Goal: Task Accomplishment & Management: Use online tool/utility

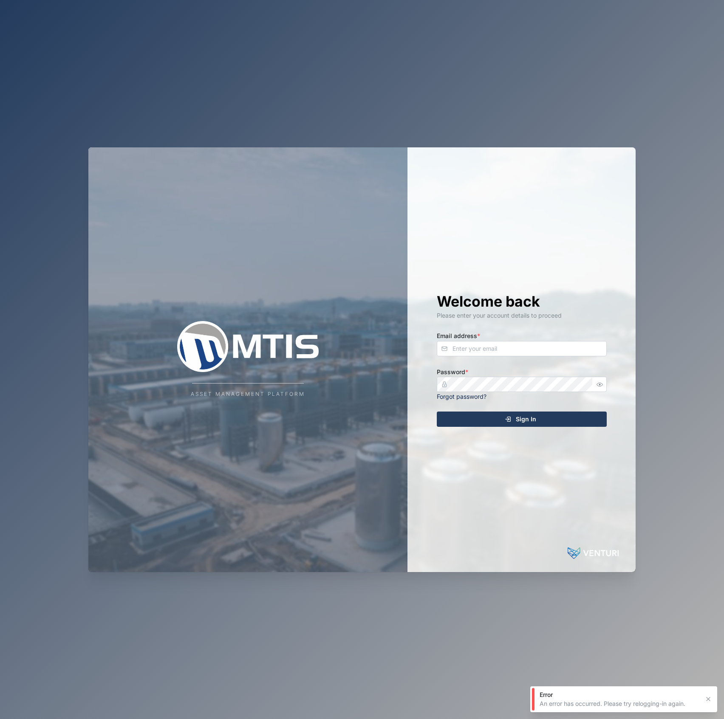
drag, startPoint x: 527, startPoint y: 340, endPoint x: 533, endPoint y: 345, distance: 8.1
click at [532, 344] on div "Email address *" at bounding box center [522, 343] width 170 height 26
click at [535, 347] on input "Email address *" at bounding box center [522, 348] width 170 height 15
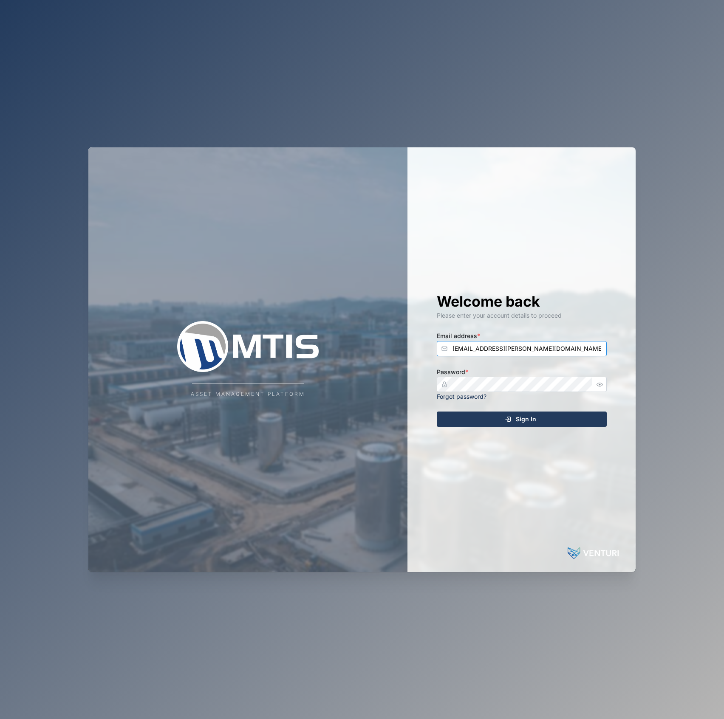
type input "declan.delahunty@venturi.io"
click at [437, 411] on button "Sign In" at bounding box center [522, 418] width 170 height 15
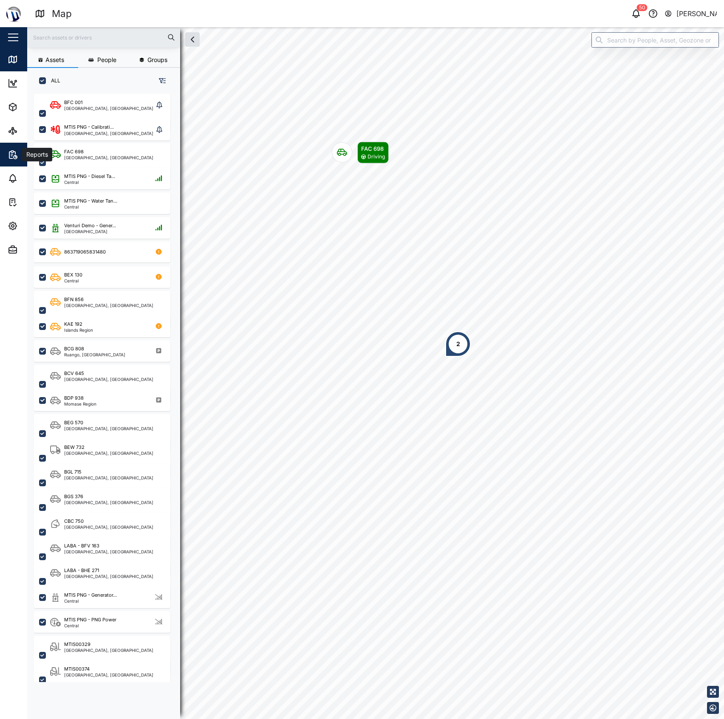
click at [6, 149] on button "Reports" at bounding box center [55, 155] width 110 height 24
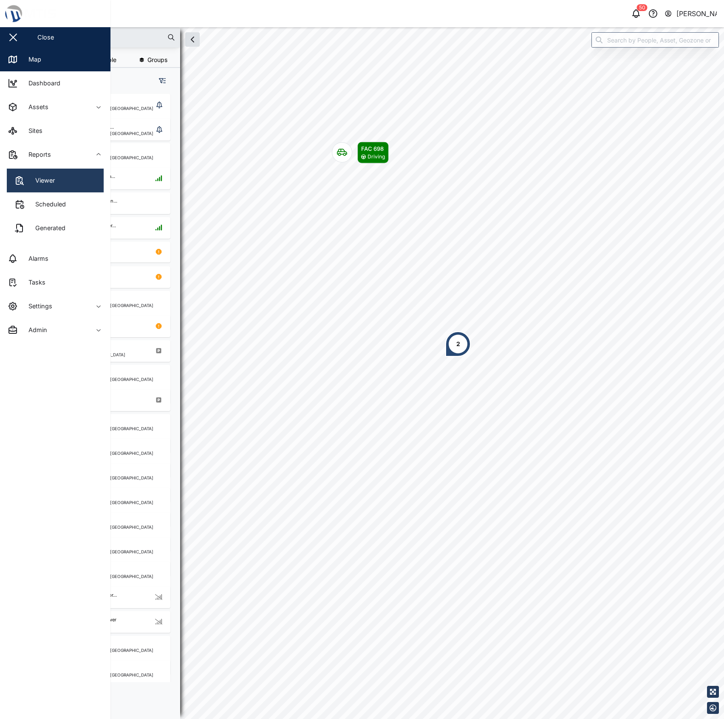
click at [52, 182] on div "Viewer" at bounding box center [42, 180] width 26 height 9
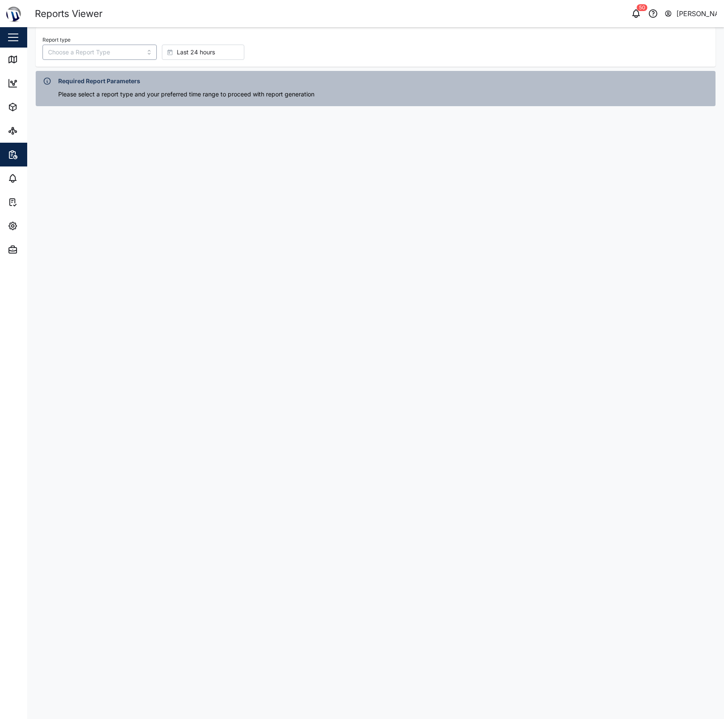
click at [99, 56] on input "Report type" at bounding box center [99, 52] width 114 height 15
type input "Transaction Detail Report"
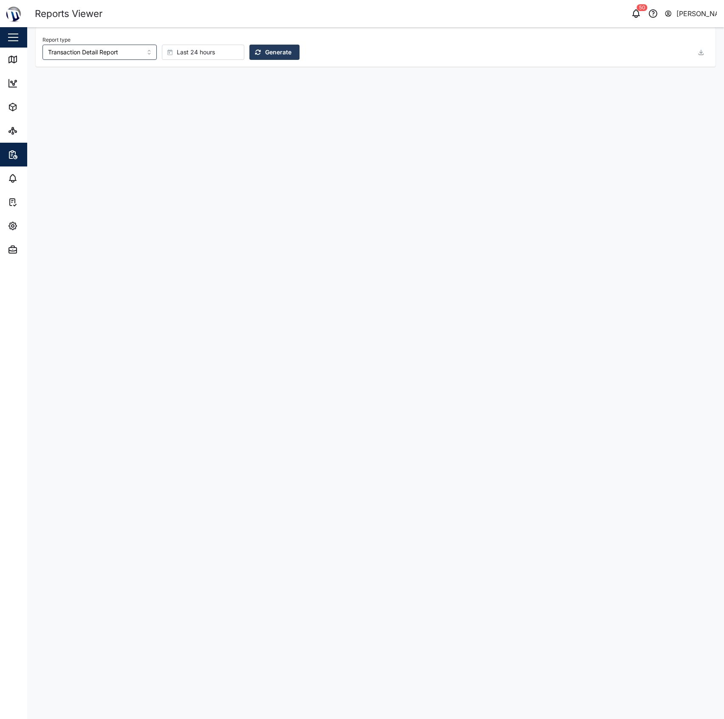
click at [249, 53] on button "Generate" at bounding box center [274, 52] width 50 height 15
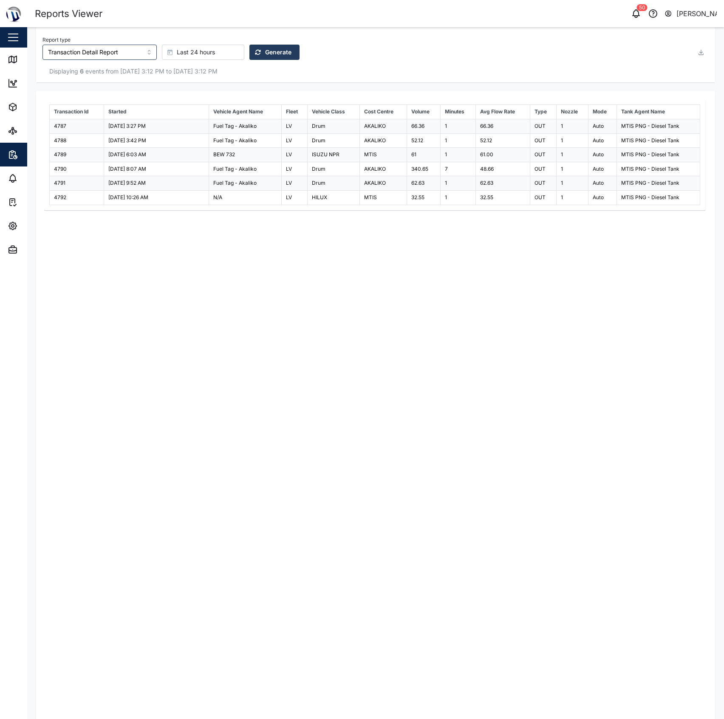
click at [183, 56] on span "Last 24 hours" at bounding box center [196, 52] width 38 height 14
click at [196, 190] on span "Last 30 days" at bounding box center [182, 187] width 37 height 15
click at [268, 40] on div "Report type Transaction Detail Report Last 30 days Generate" at bounding box center [367, 47] width 651 height 26
click at [265, 55] on span "Generate" at bounding box center [278, 52] width 26 height 14
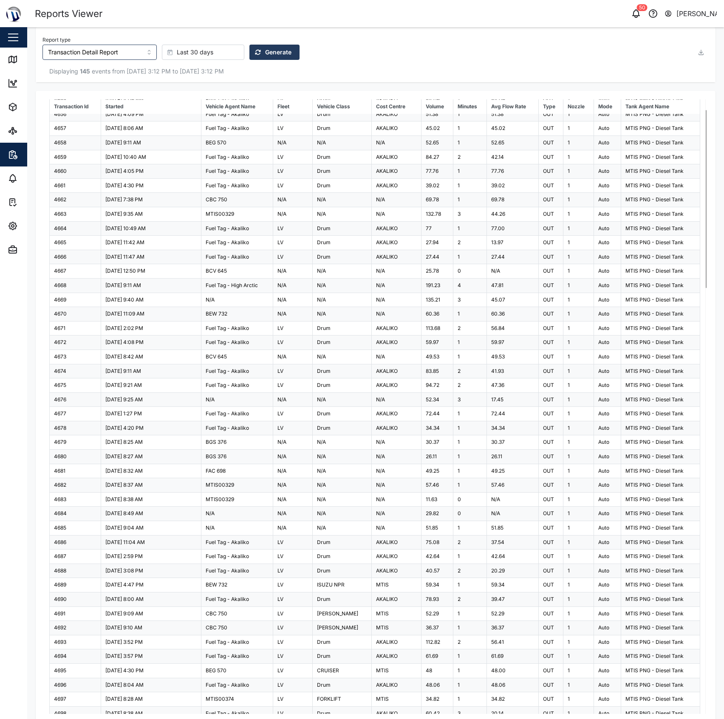
scroll to position [0, 0]
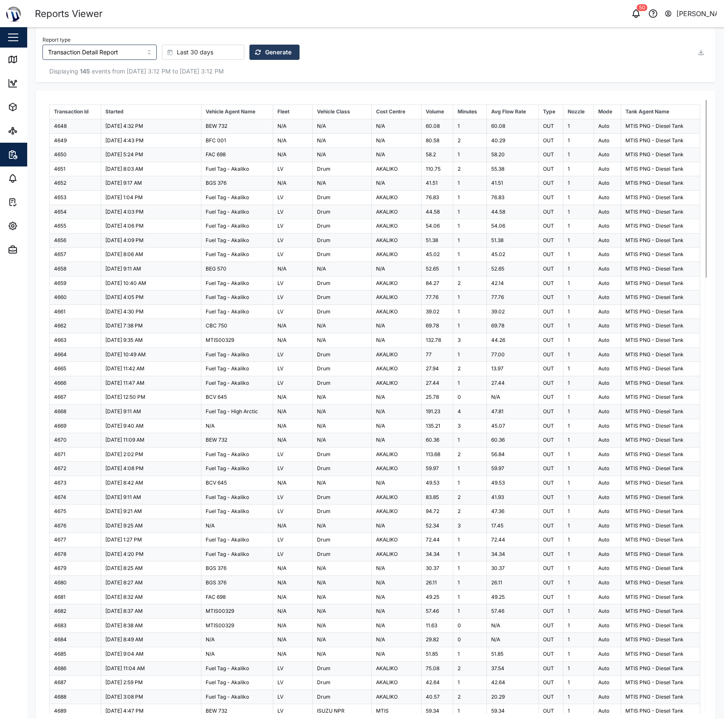
click at [199, 51] on span "Last 30 days" at bounding box center [195, 52] width 37 height 14
click at [195, 158] on span "Last 7 days" at bounding box center [180, 157] width 33 height 15
click at [254, 42] on div "Report type Transaction Detail Report Last 7 days Generate" at bounding box center [367, 47] width 651 height 26
click at [265, 55] on span "Generate" at bounding box center [278, 52] width 26 height 14
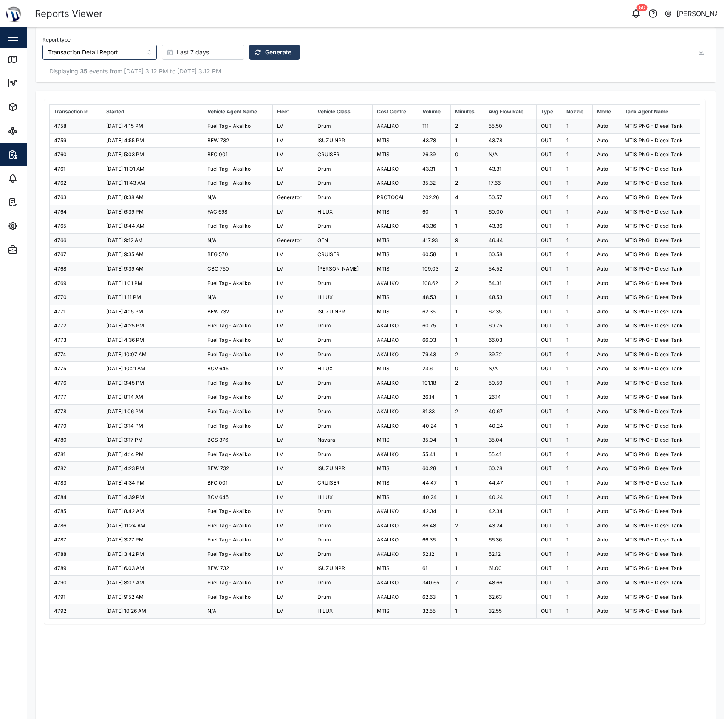
click at [240, 159] on td "BFC 001" at bounding box center [238, 155] width 70 height 14
click at [7, 59] on link "Map" at bounding box center [55, 60] width 110 height 24
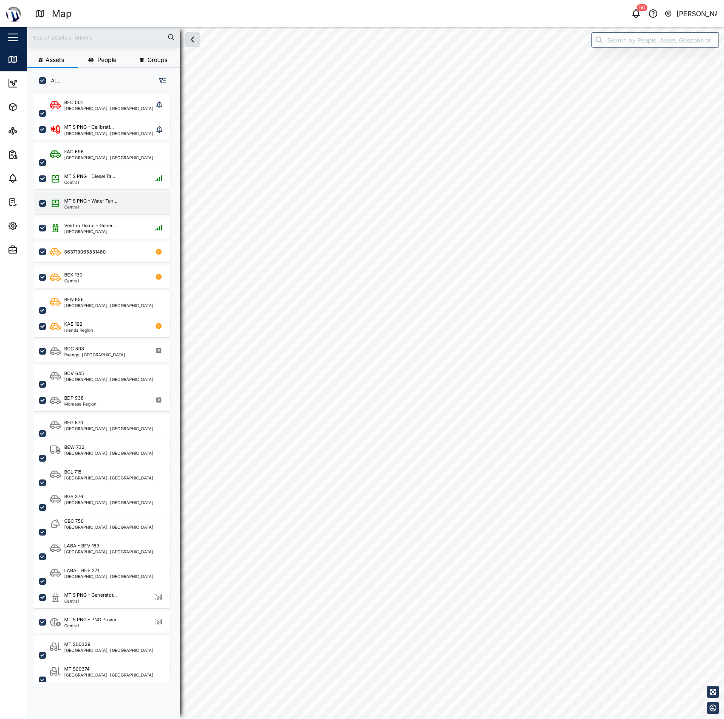
checkbox input "true"
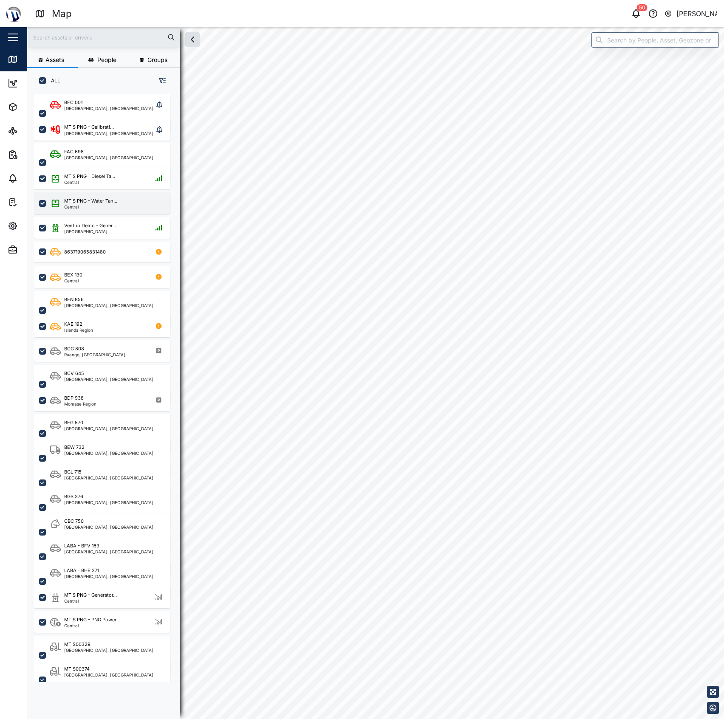
checkbox input "true"
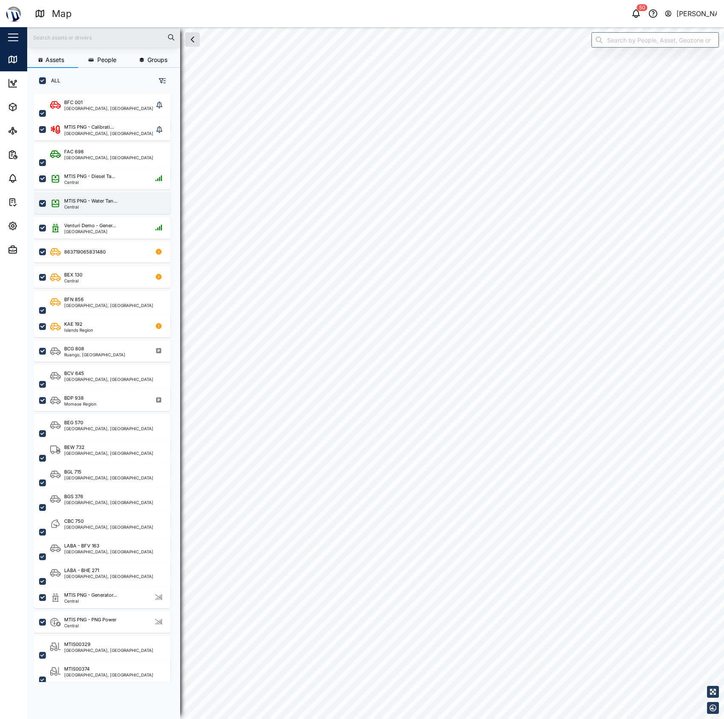
checkbox input "true"
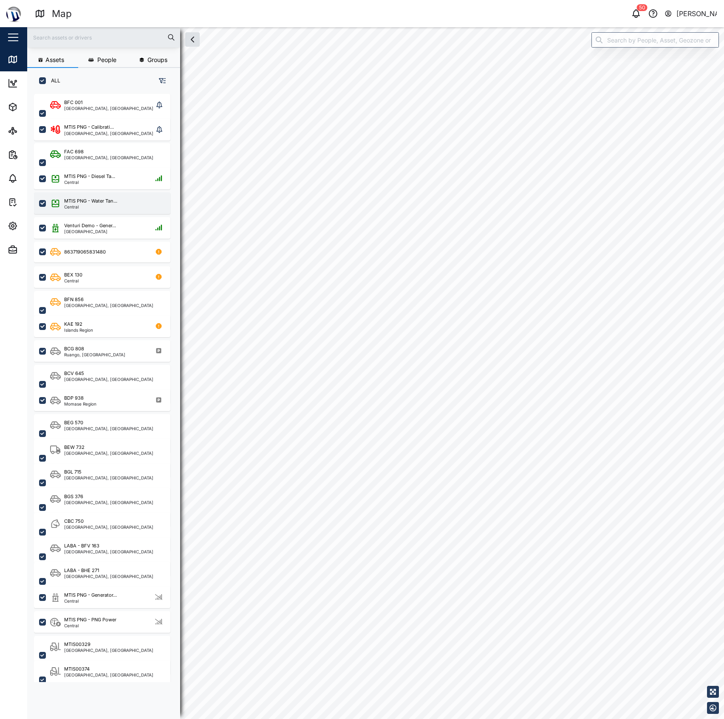
checkbox input "true"
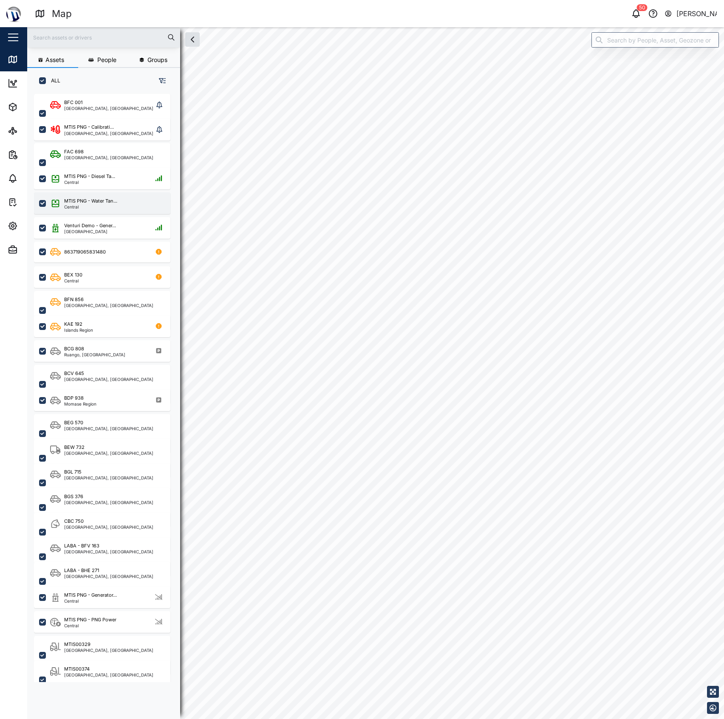
checkbox input "true"
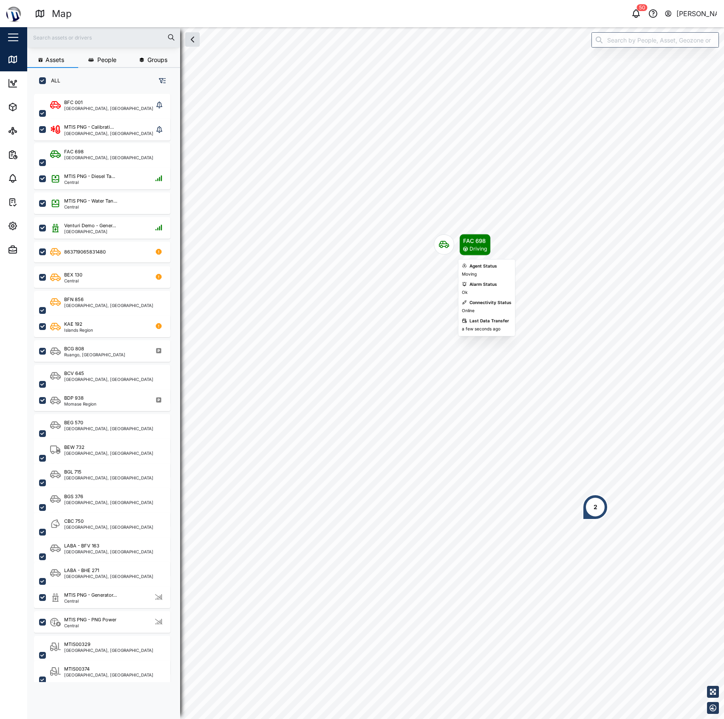
click at [467, 250] on icon "Map marker" at bounding box center [465, 249] width 5 height 5
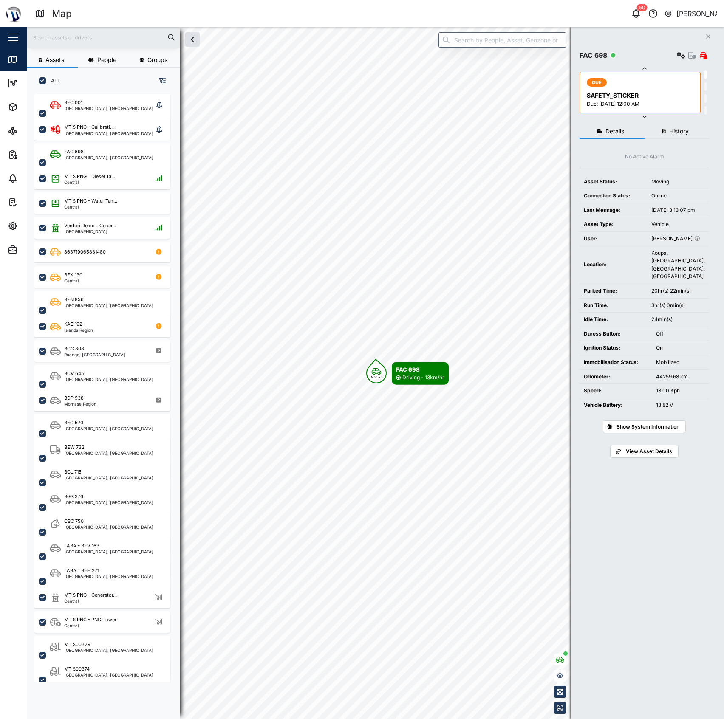
click at [672, 133] on span "History" at bounding box center [679, 131] width 20 height 6
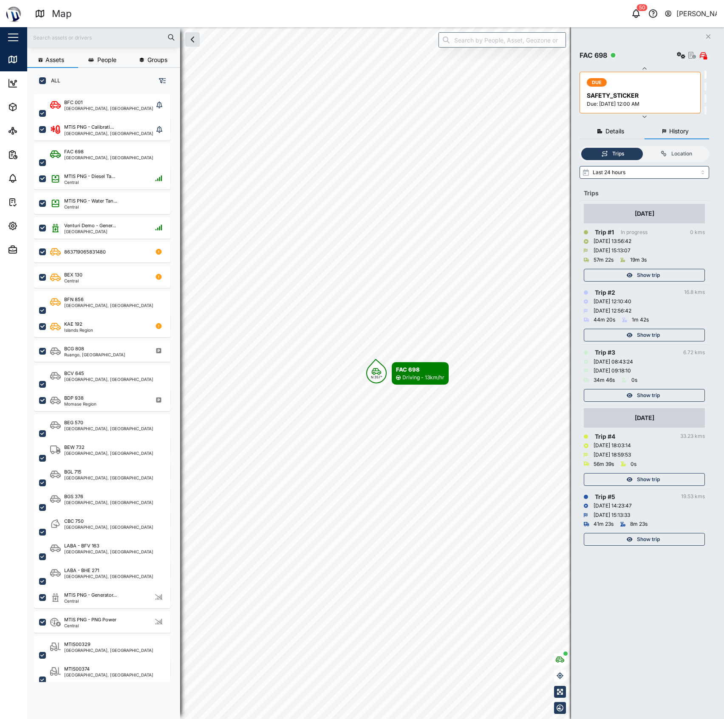
click at [663, 329] on button "Show trip" at bounding box center [643, 335] width 121 height 13
click at [660, 334] on div "Show trip" at bounding box center [643, 335] width 110 height 12
click at [651, 332] on span "Show trip" at bounding box center [648, 335] width 23 height 12
click at [645, 393] on span "Show trip" at bounding box center [648, 395] width 23 height 12
click at [645, 275] on span "Show trip" at bounding box center [648, 275] width 23 height 12
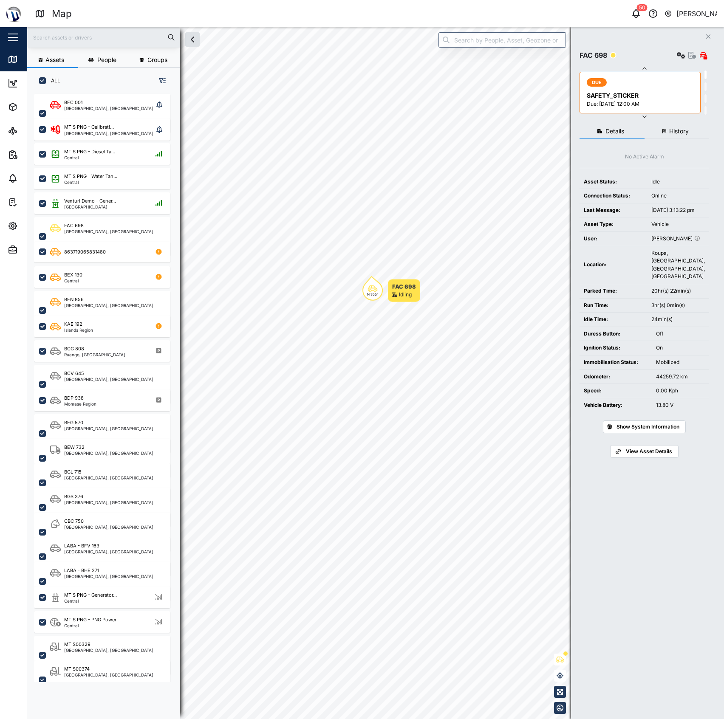
click at [683, 128] on span "History" at bounding box center [679, 131] width 20 height 6
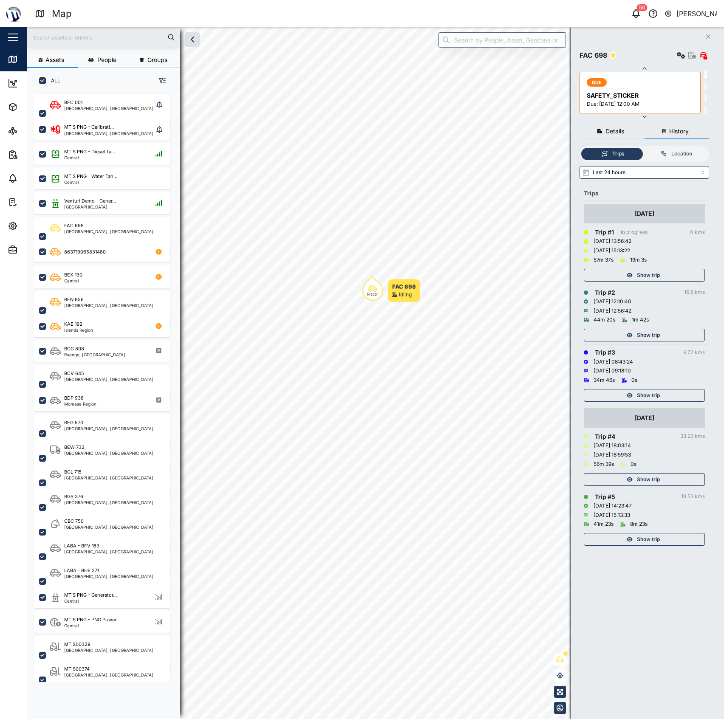
click at [650, 335] on span "Show trip" at bounding box center [648, 335] width 23 height 12
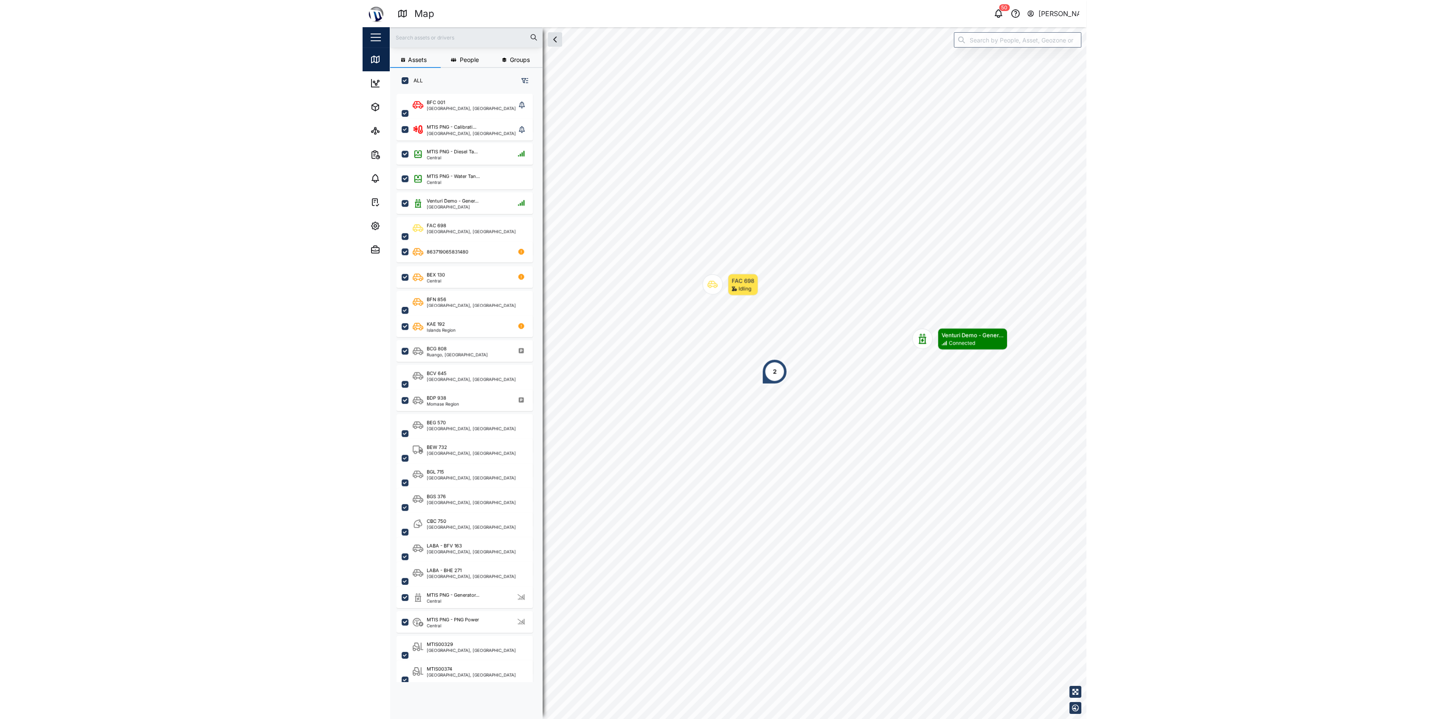
scroll to position [612, 131]
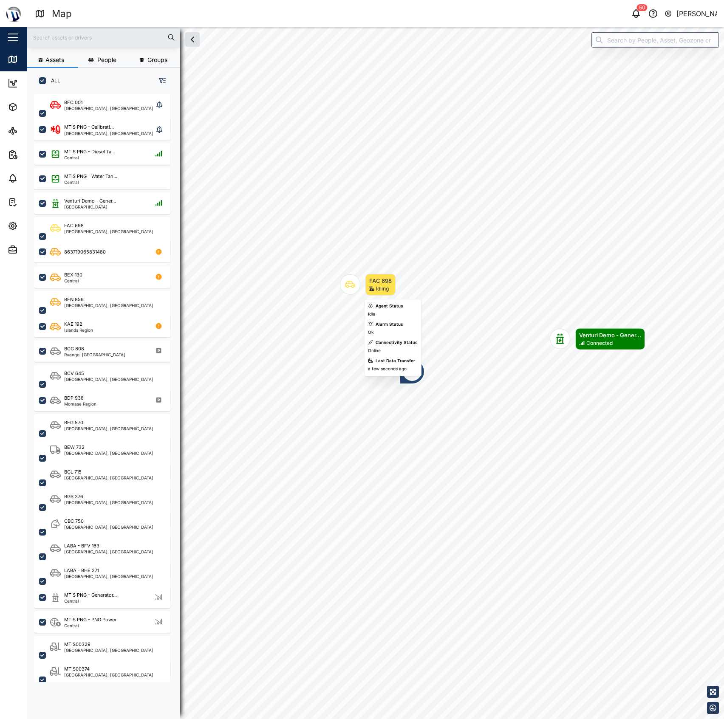
click at [371, 287] on icon "Map marker" at bounding box center [371, 289] width 5 height 5
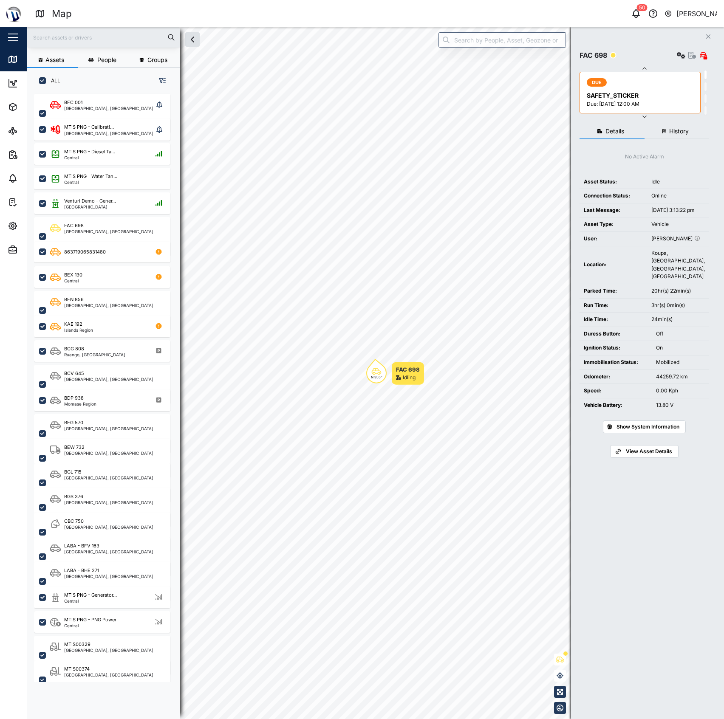
click at [684, 131] on span "History" at bounding box center [679, 131] width 20 height 6
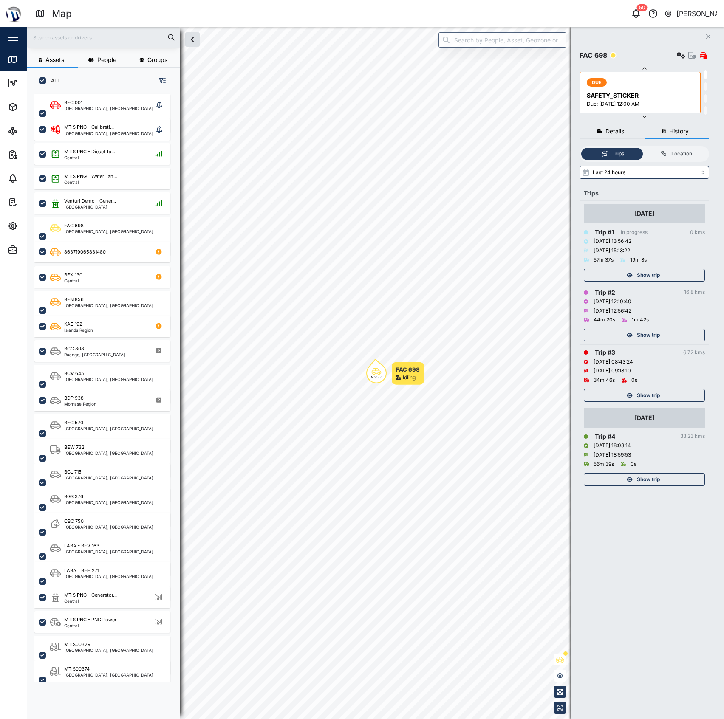
click at [648, 334] on span "Show trip" at bounding box center [648, 335] width 23 height 12
click at [644, 396] on span "Show trip" at bounding box center [648, 395] width 23 height 12
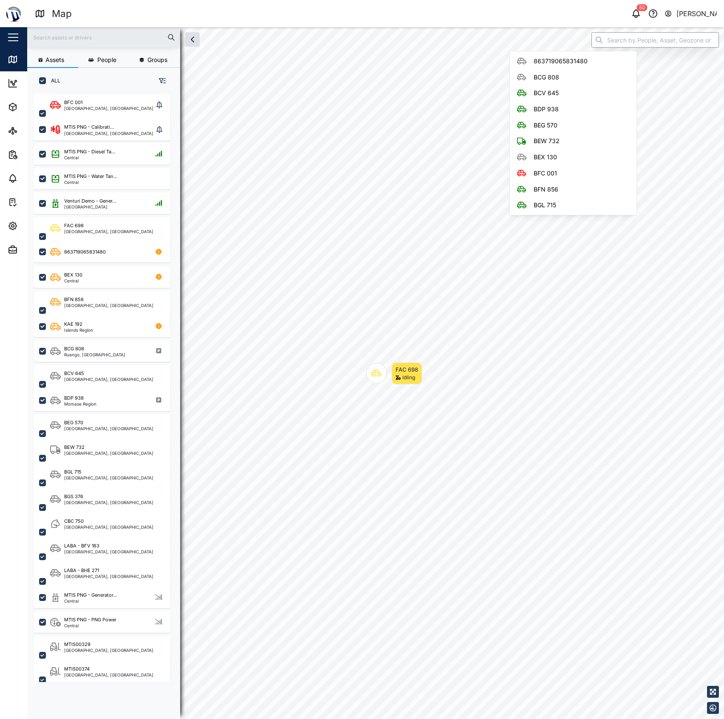
click at [493, 46] on div "Assets People Groups ALL BFC 001 [GEOGRAPHIC_DATA], [GEOGRAPHIC_DATA] MTIS PNG …" at bounding box center [375, 373] width 696 height 692
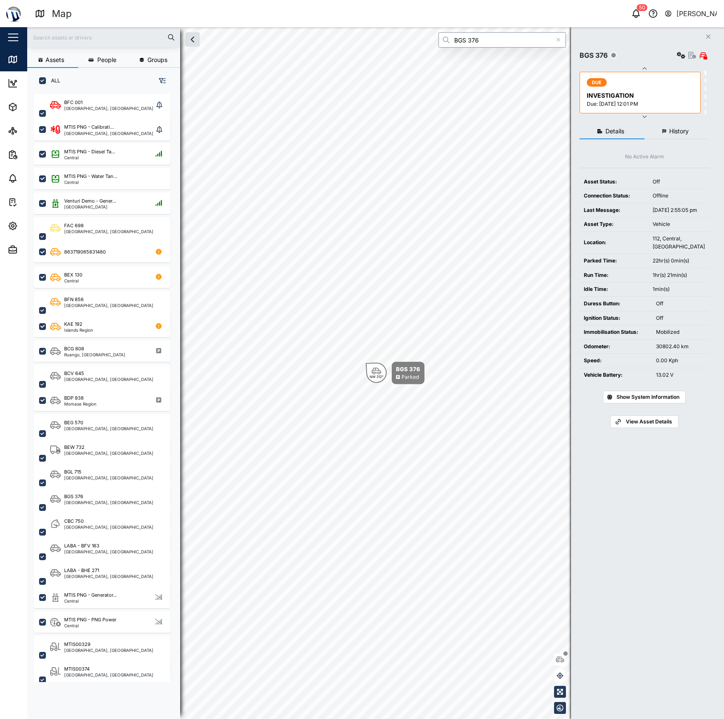
type input "BGS 376"
click at [684, 127] on button "History" at bounding box center [676, 131] width 65 height 15
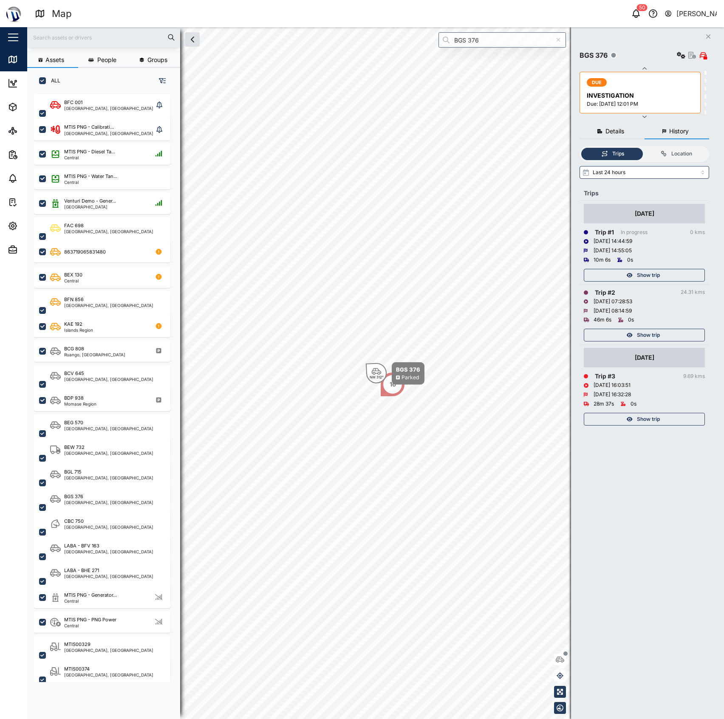
click at [644, 338] on span "Show trip" at bounding box center [648, 335] width 23 height 12
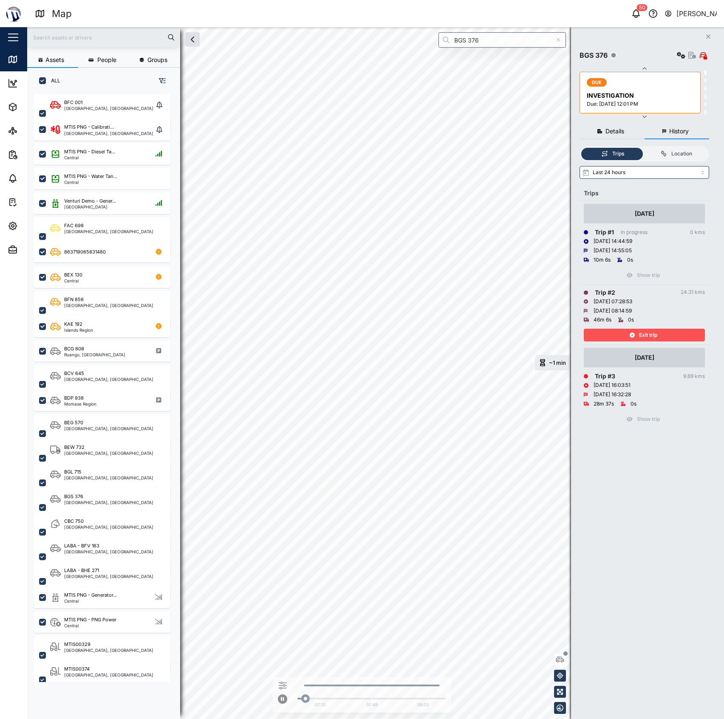
click at [598, 125] on button "Details" at bounding box center [611, 131] width 65 height 15
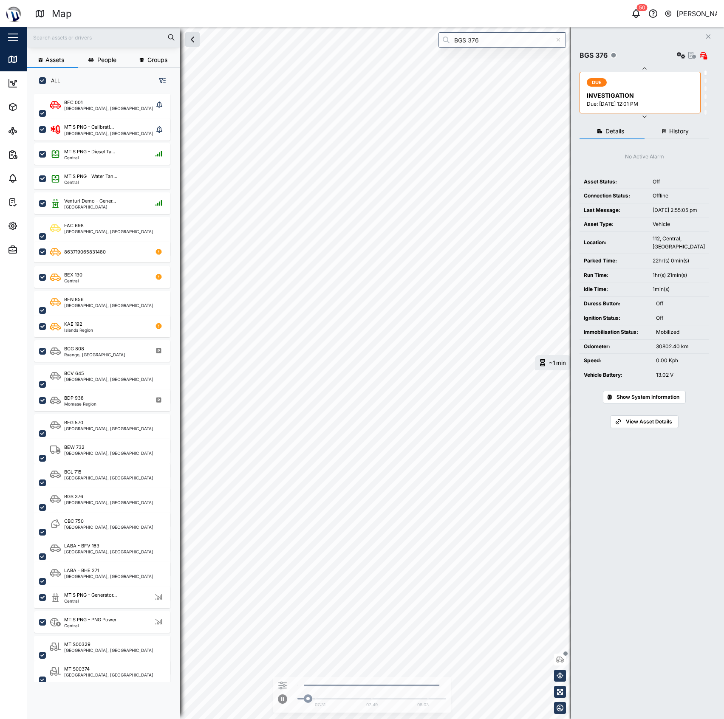
click at [671, 132] on span "History" at bounding box center [679, 131] width 20 height 6
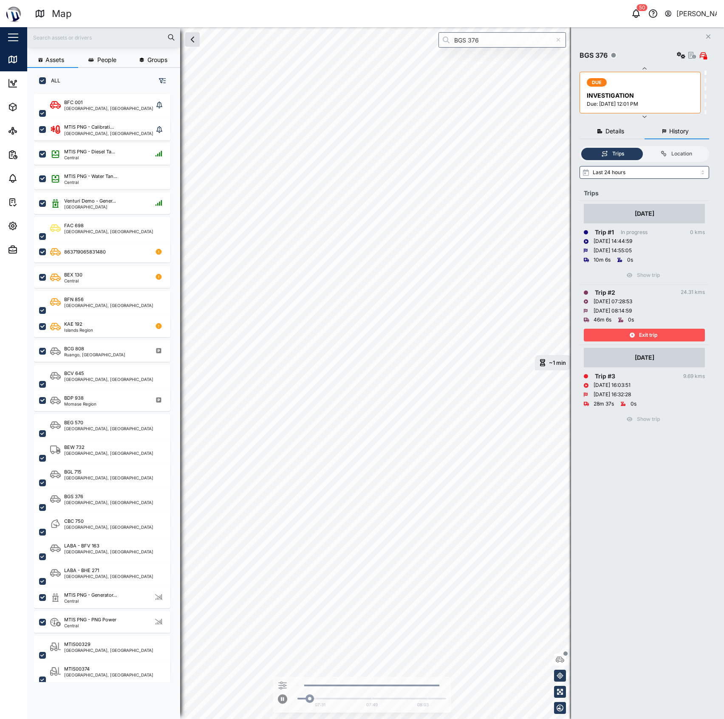
click at [640, 342] on td "Trip # 2 24.31 kms [DATE] 07:28:53 [DATE] 08:14:59 46m 6s 0s Exit trip" at bounding box center [644, 315] width 130 height 60
click at [640, 338] on span "Exit trip" at bounding box center [648, 335] width 18 height 12
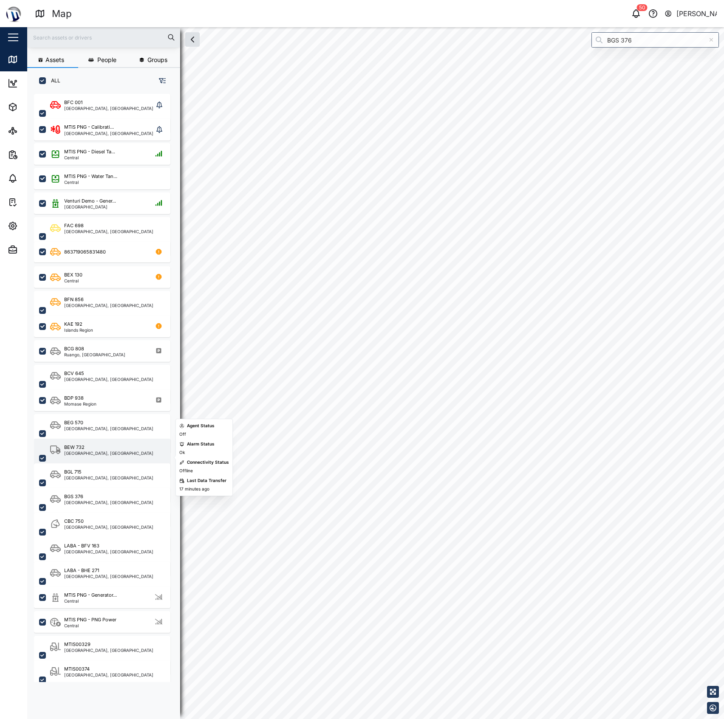
click at [110, 451] on div "[GEOGRAPHIC_DATA], [GEOGRAPHIC_DATA]" at bounding box center [108, 453] width 89 height 4
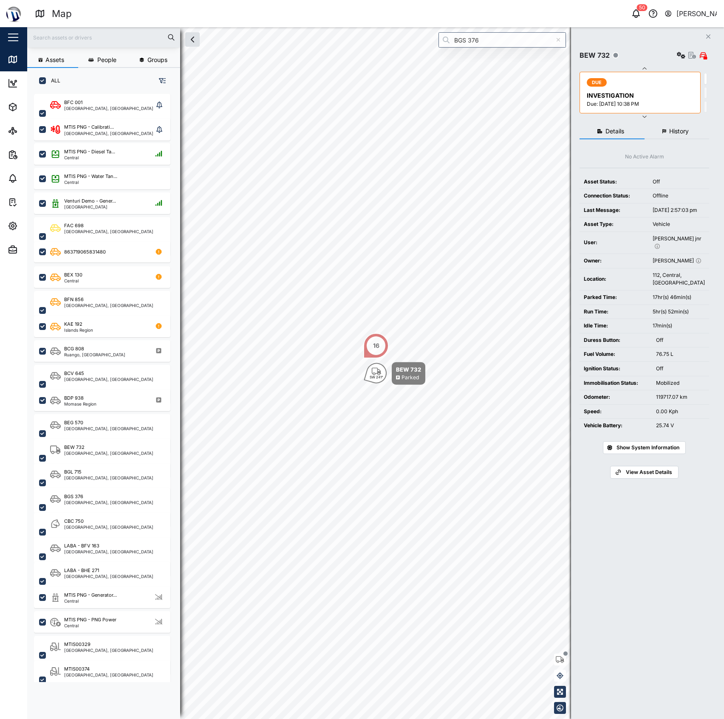
click at [668, 127] on button "History" at bounding box center [676, 131] width 65 height 15
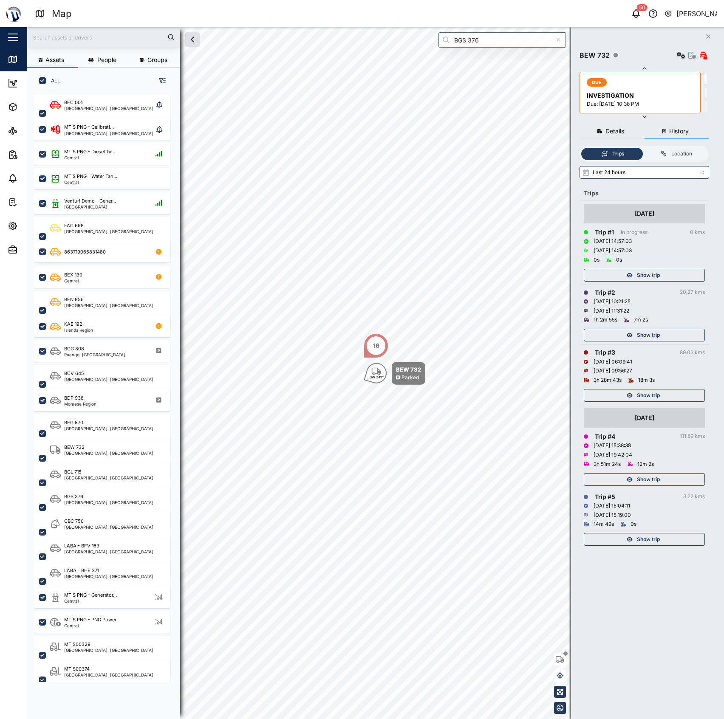
click at [665, 332] on div "Show trip" at bounding box center [643, 335] width 110 height 12
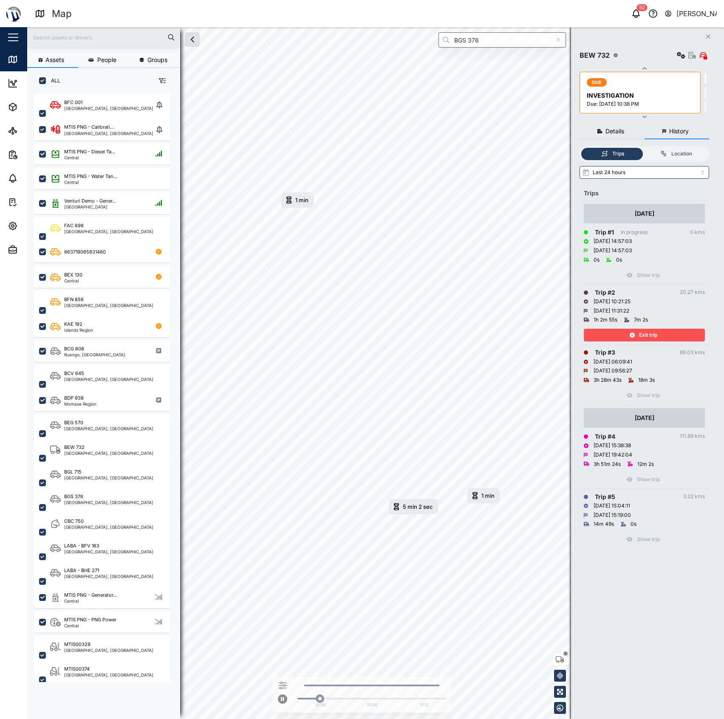
click at [610, 135] on button "Details" at bounding box center [611, 131] width 65 height 15
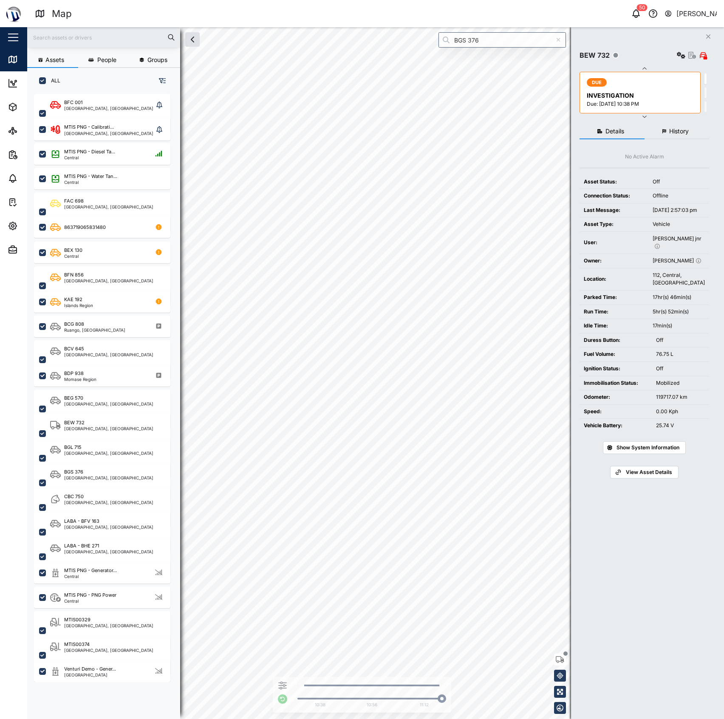
scroll to position [613, 131]
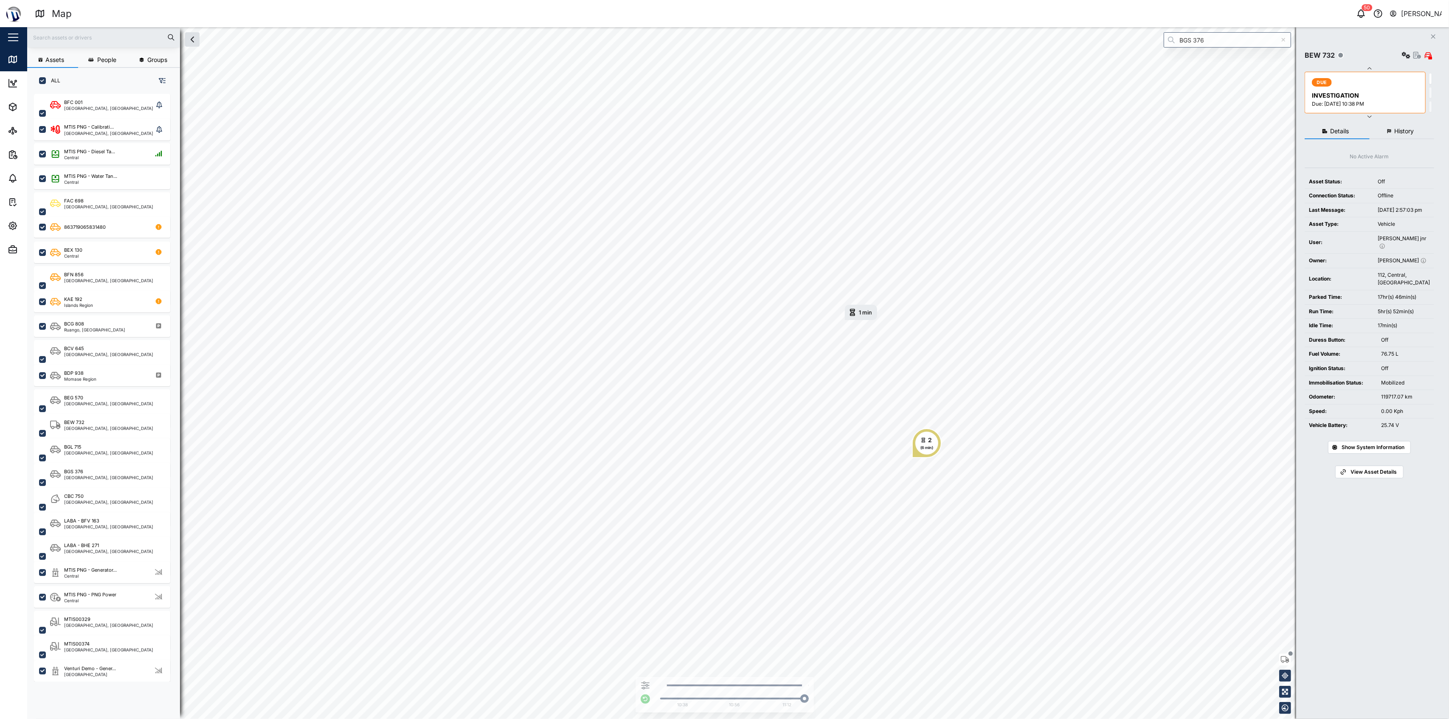
click at [723, 128] on button "History" at bounding box center [1402, 131] width 65 height 15
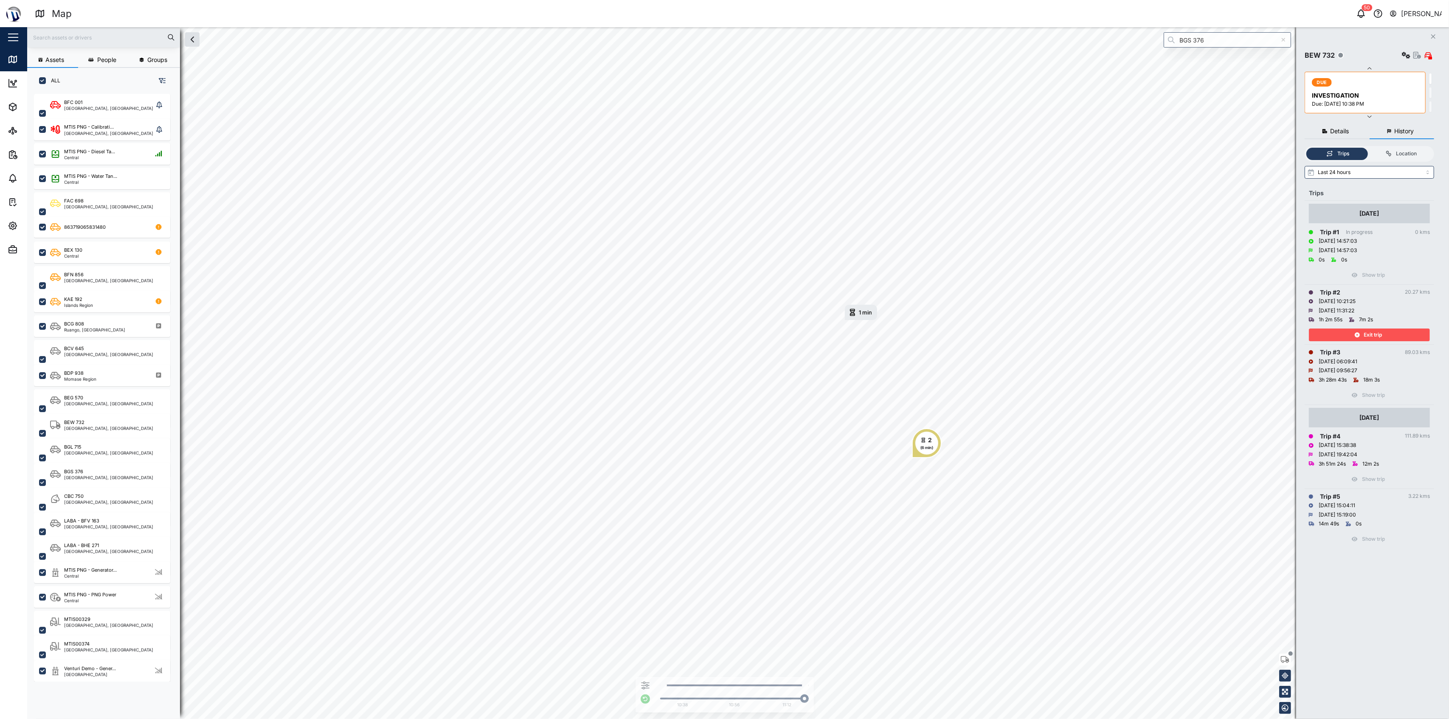
drag, startPoint x: 1380, startPoint y: 335, endPoint x: 1325, endPoint y: 335, distance: 54.8
click at [723, 334] on span "Exit trip" at bounding box center [1373, 335] width 18 height 12
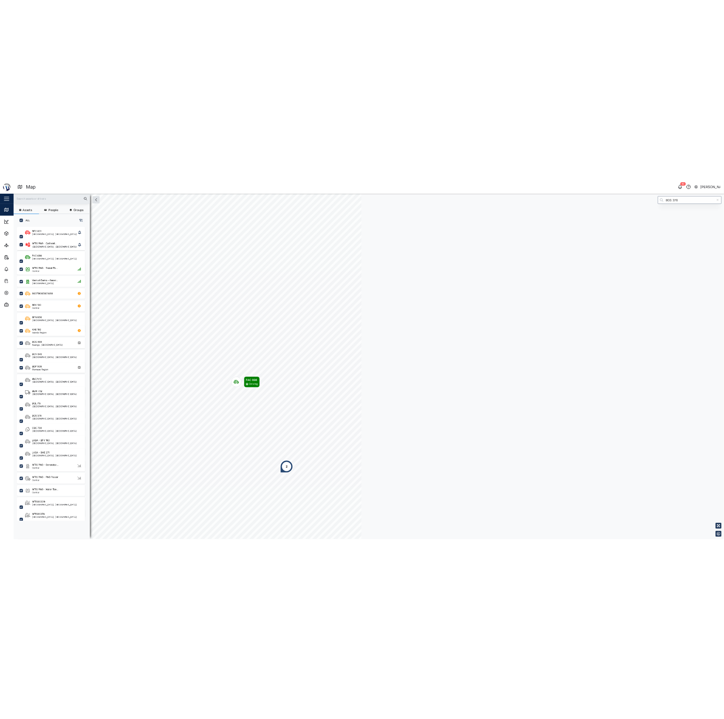
scroll to position [8, 9]
